Goal: Transaction & Acquisition: Purchase product/service

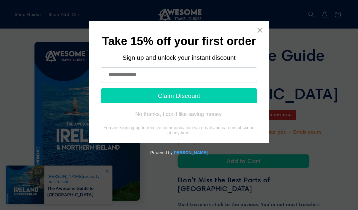
click at [261, 27] on icon "Close widget" at bounding box center [260, 30] width 6 height 6
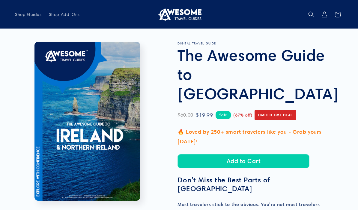
click at [33, 12] on span "Shop Guides" at bounding box center [28, 14] width 27 height 5
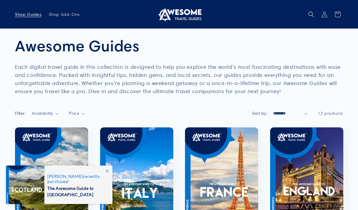
click at [109, 171] on icon at bounding box center [107, 170] width 3 height 3
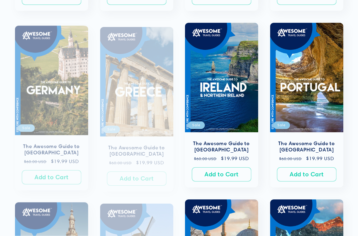
scroll to position [281, 0]
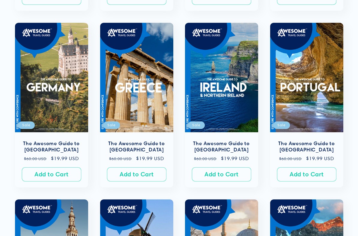
click at [236, 140] on link "The Awesome Guide to [GEOGRAPHIC_DATA]" at bounding box center [221, 146] width 61 height 13
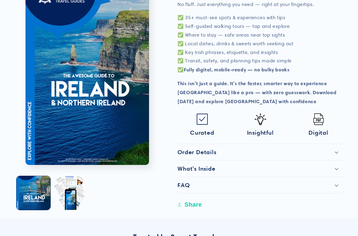
scroll to position [263, 0]
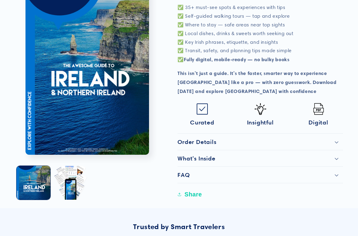
click at [338, 141] on icon at bounding box center [337, 142] width 4 height 2
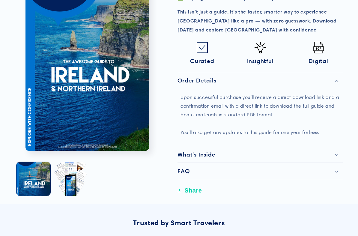
scroll to position [333, 0]
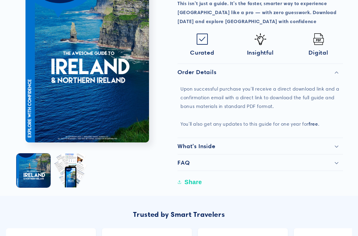
click at [337, 145] on icon at bounding box center [337, 146] width 4 height 2
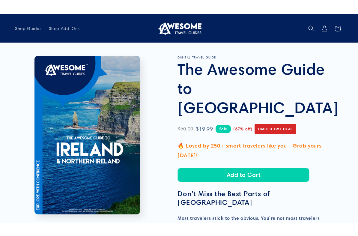
scroll to position [0, 0]
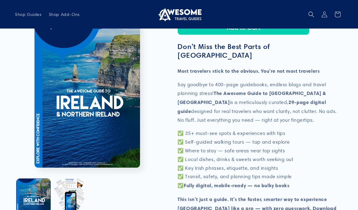
scroll to position [0, 0]
